Goal: Task Accomplishment & Management: Manage account settings

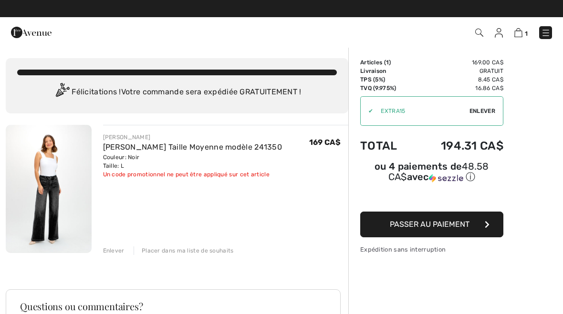
click at [486, 109] on span "Enlever" at bounding box center [482, 111] width 26 height 9
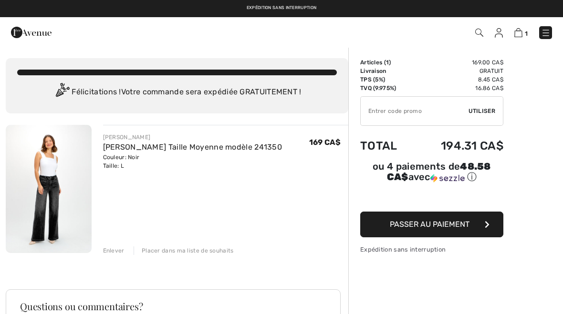
click at [115, 247] on div "Enlever" at bounding box center [113, 251] width 21 height 9
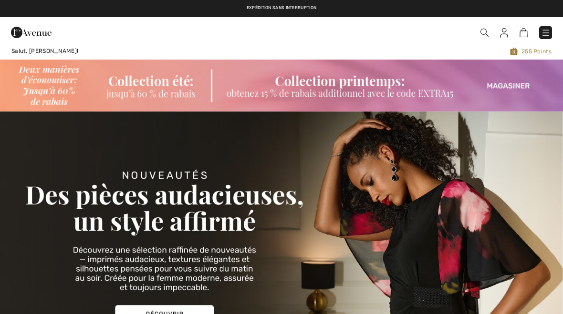
checkbox input "true"
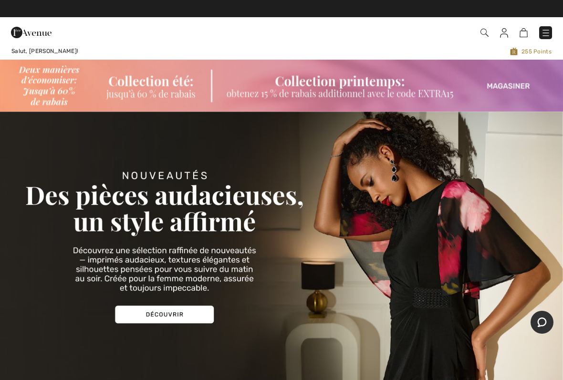
click at [509, 89] on img at bounding box center [281, 86] width 563 height 52
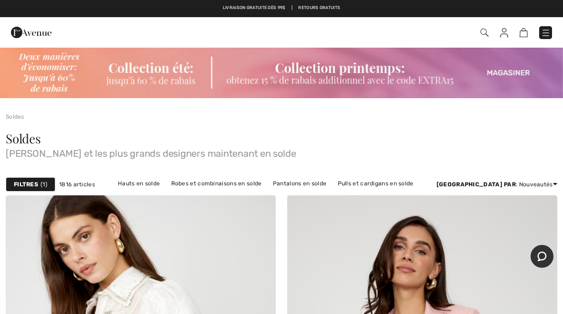
click at [548, 30] on img at bounding box center [546, 33] width 10 height 10
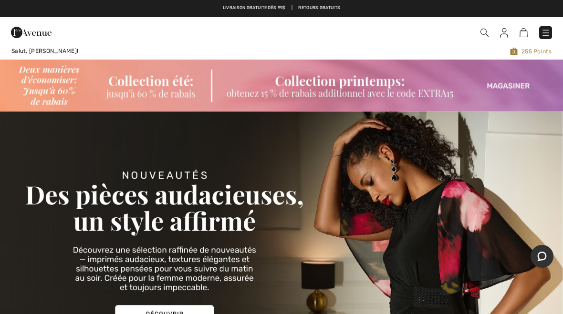
click at [505, 31] on img at bounding box center [504, 33] width 8 height 10
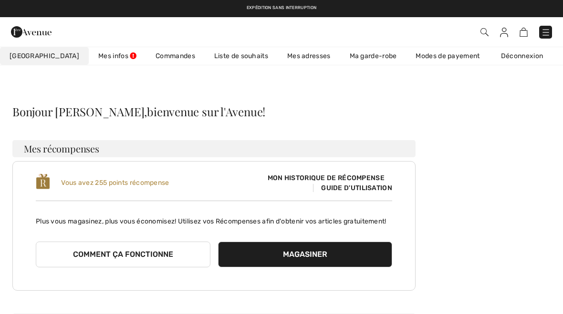
click at [147, 54] on link "Commandes" at bounding box center [175, 56] width 59 height 18
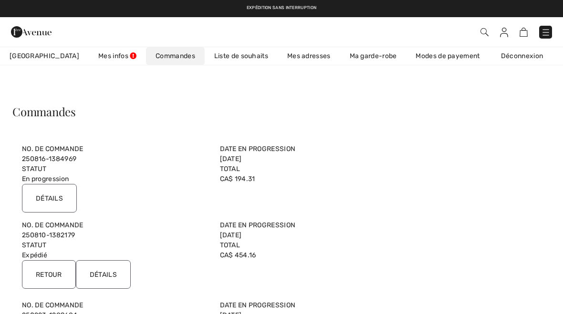
click at [89, 55] on link "Mes infos" at bounding box center [117, 56] width 57 height 18
